Goal: Information Seeking & Learning: Check status

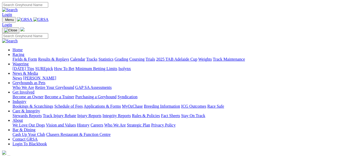
drag, startPoint x: 0, startPoint y: 0, endPoint x: 85, endPoint y: 20, distance: 87.0
click at [24, 52] on link "Racing" at bounding box center [19, 54] width 12 height 4
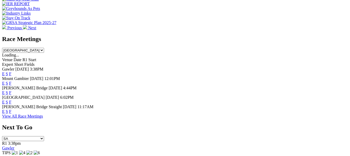
scroll to position [156, 0]
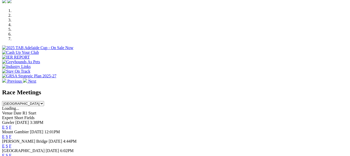
click at [44, 101] on select "South Australia New South Wales Northern Territory Queensland Tasmania Victoria…" at bounding box center [23, 103] width 42 height 5
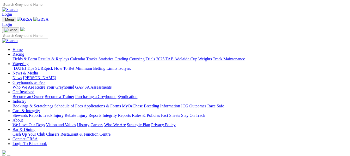
scroll to position [0, 0]
click at [85, 57] on link "Calendar" at bounding box center [77, 59] width 15 height 4
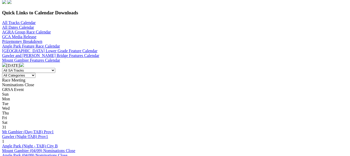
scroll to position [156, 0]
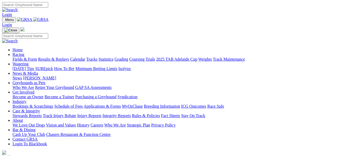
click at [68, 57] on link "Results & Replays" at bounding box center [53, 59] width 31 height 4
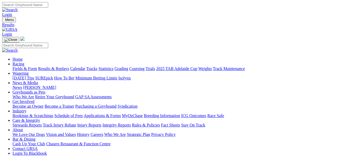
type input "Yesterday, 4 Sep 2025"
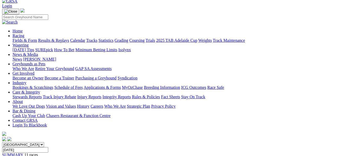
scroll to position [26, 0]
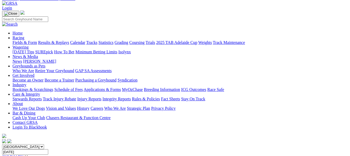
click at [23, 154] on span "SUMMARY" at bounding box center [12, 156] width 21 height 4
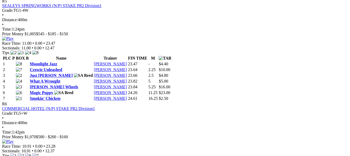
scroll to position [678, 0]
